Goal: Entertainment & Leisure: Consume media (video, audio)

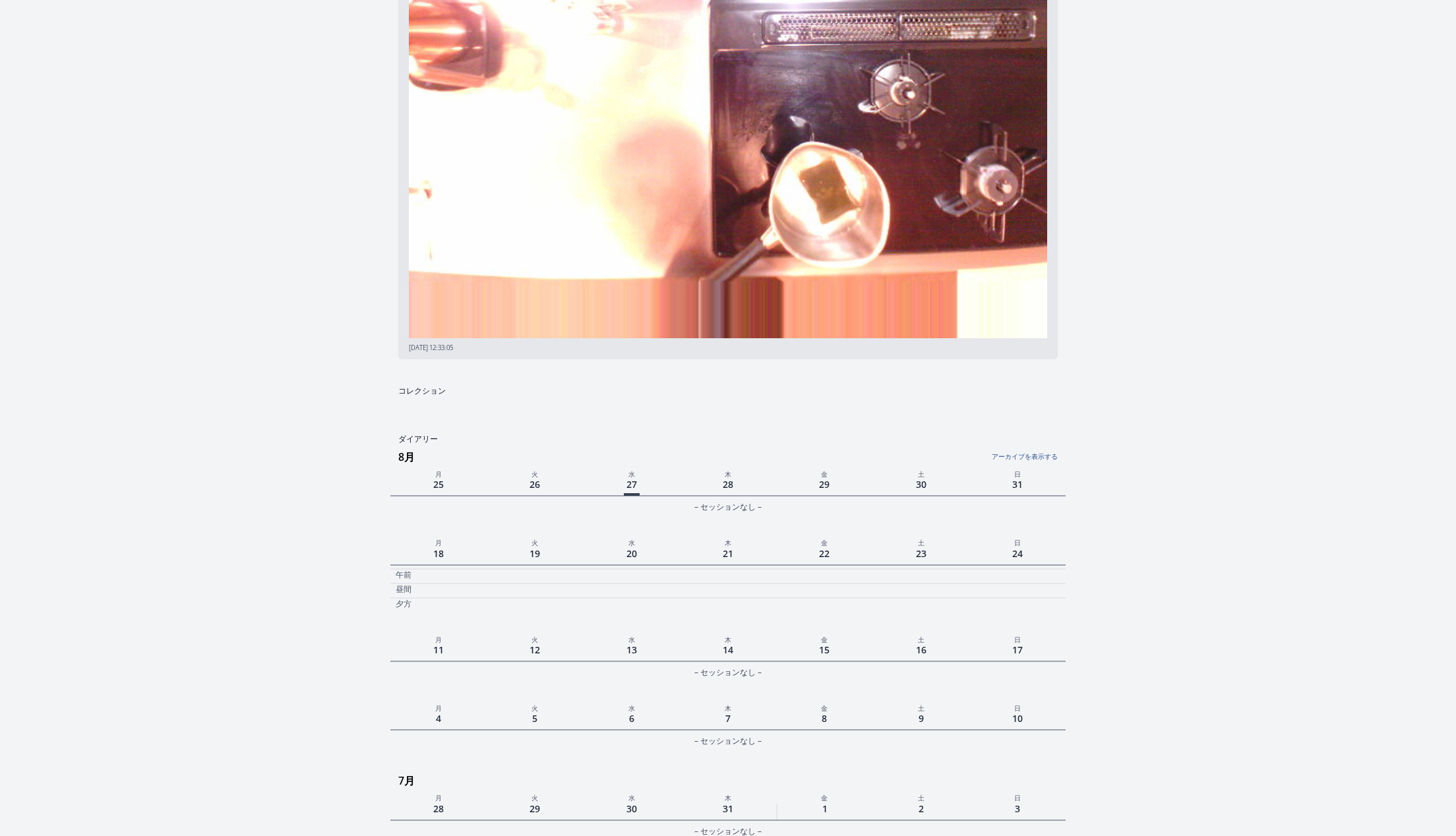
scroll to position [350, 0]
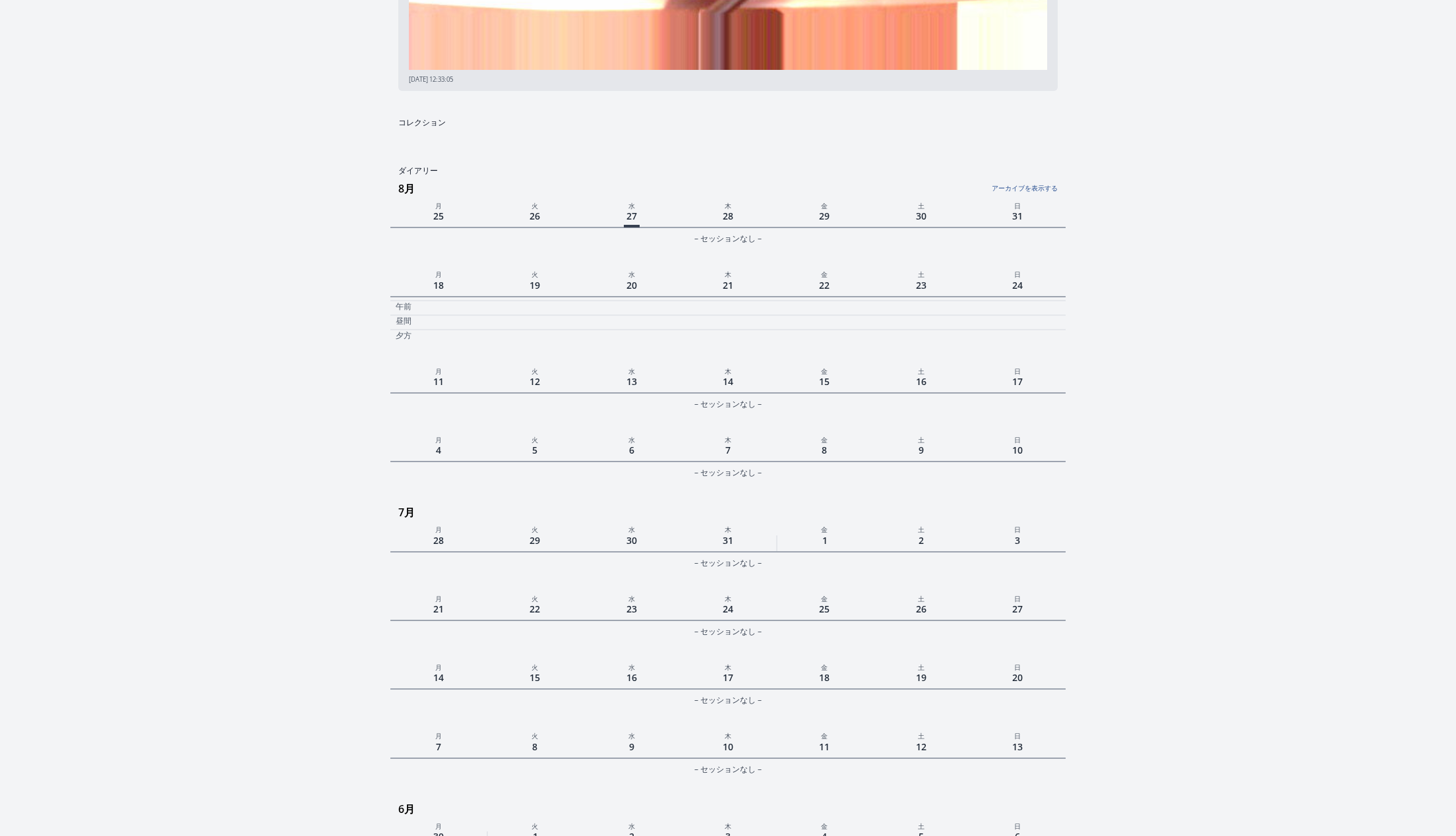
click at [1006, 189] on link "アーカイブを表示する" at bounding box center [944, 184] width 225 height 17
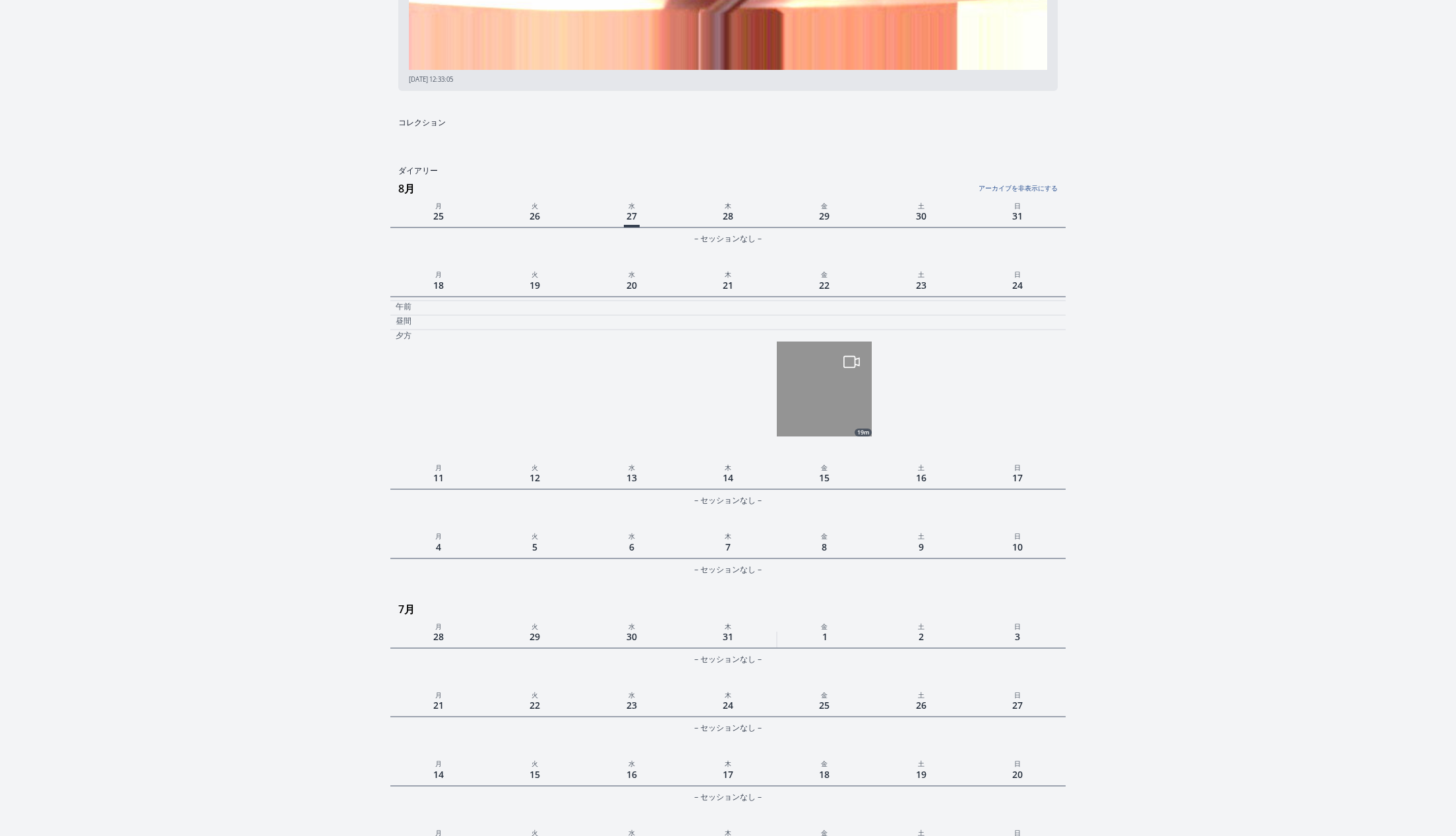
click at [811, 411] on img at bounding box center [824, 389] width 95 height 95
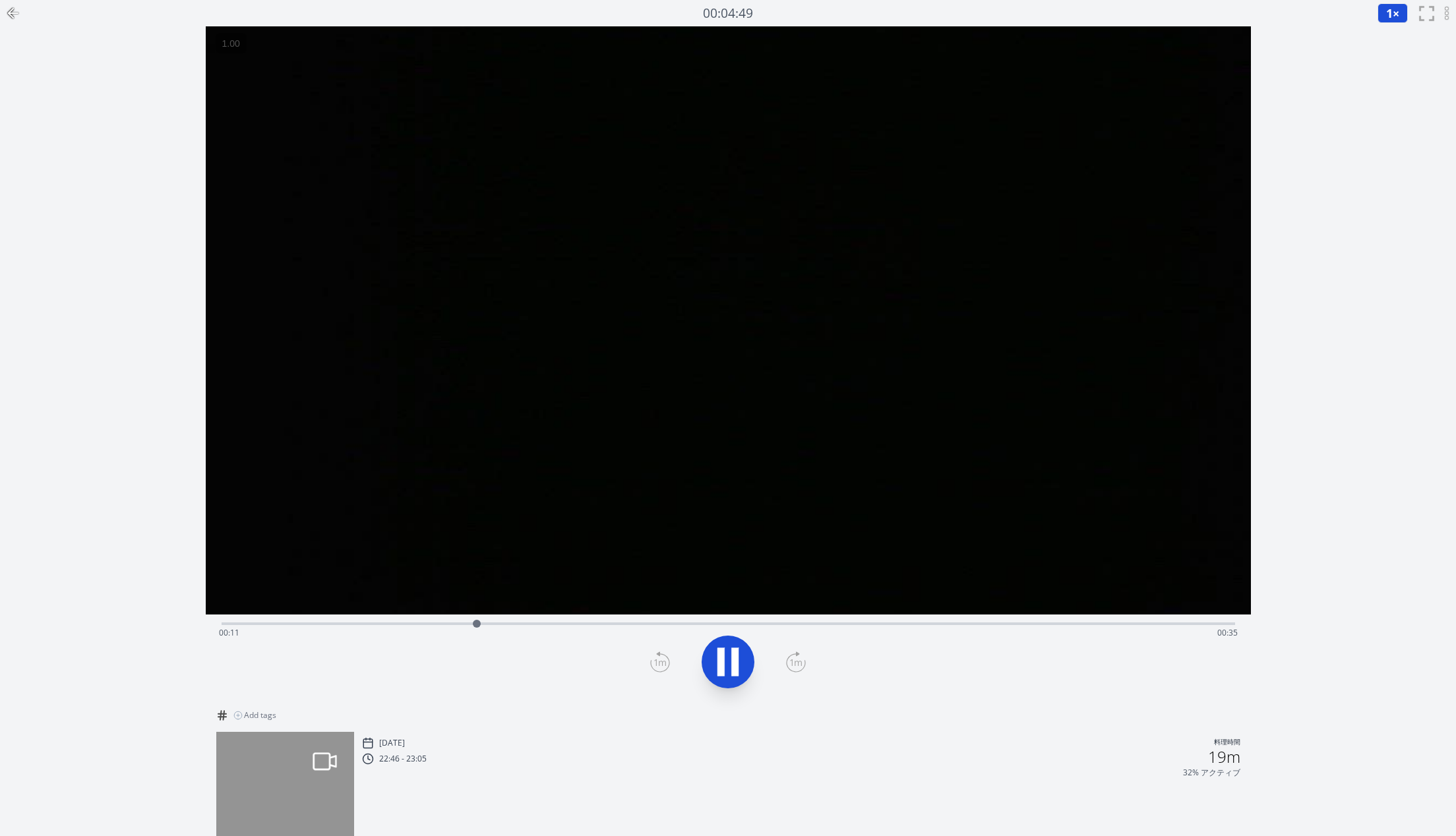
click at [718, 665] on icon at bounding box center [720, 661] width 7 height 28
click at [735, 654] on icon at bounding box center [734, 661] width 7 height 28
click at [825, 260] on video at bounding box center [728, 321] width 1045 height 588
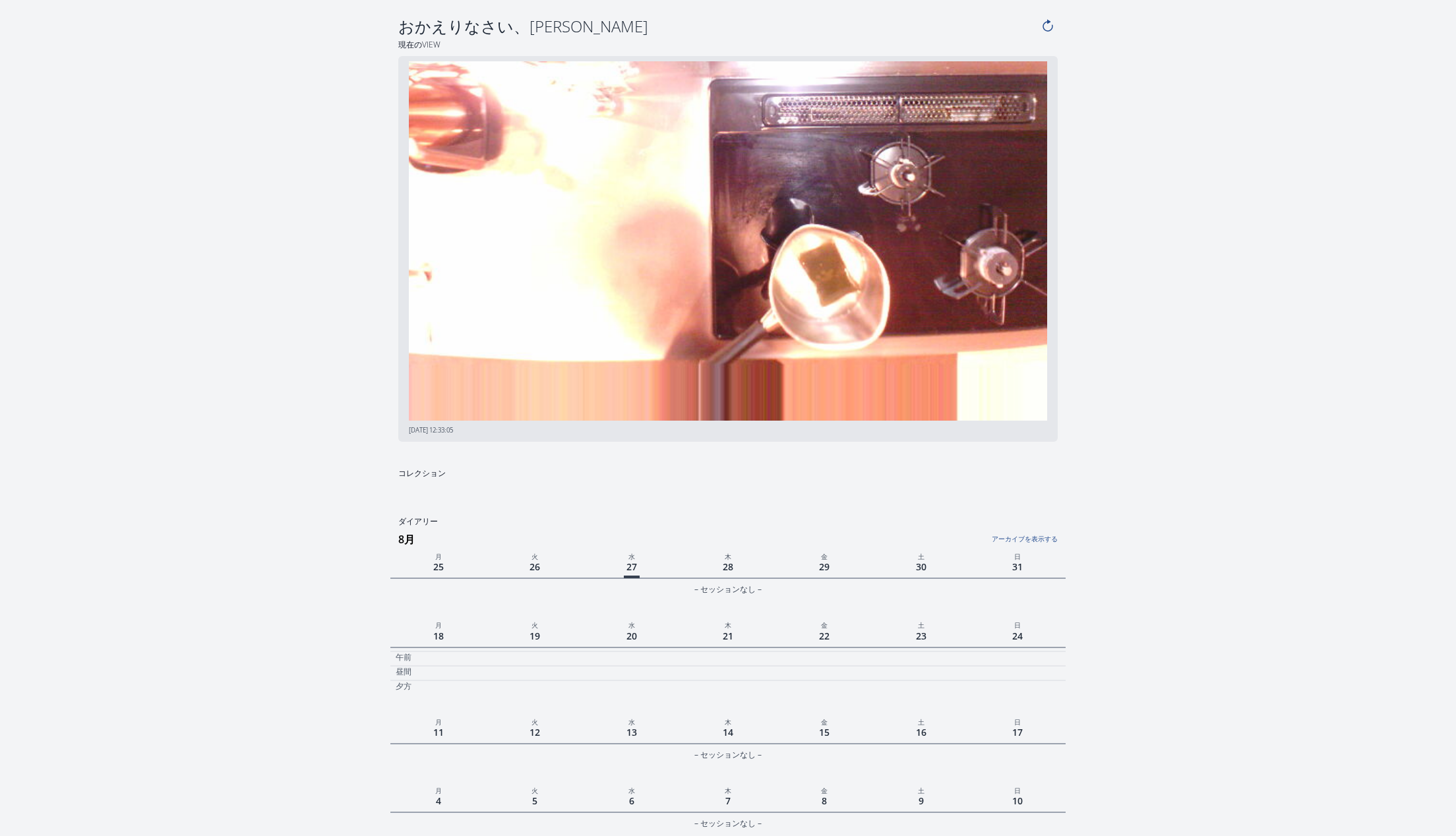
click at [1023, 540] on link "アーカイブを表示する" at bounding box center [944, 535] width 225 height 17
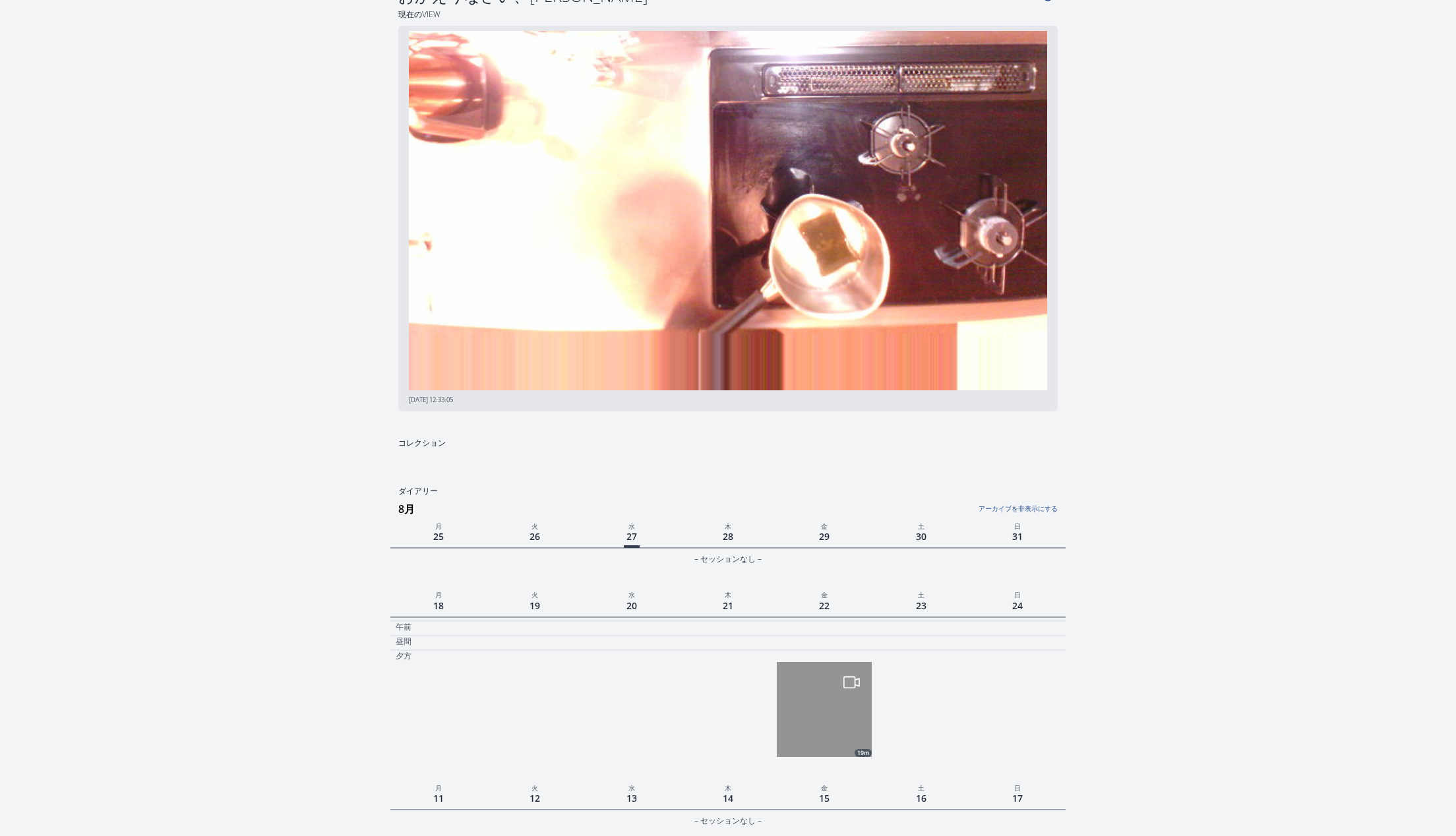
scroll to position [30, 0]
